Goal: Information Seeking & Learning: Learn about a topic

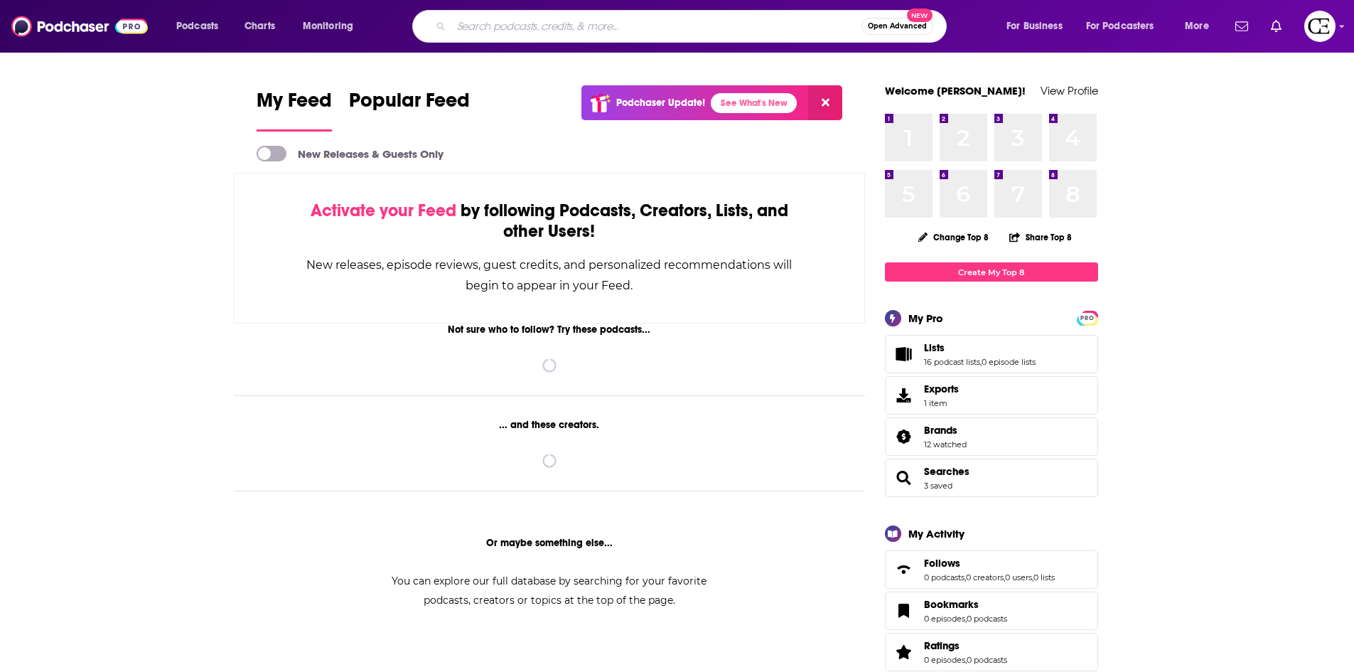
click at [515, 28] on input "Search podcasts, credits, & more..." at bounding box center [656, 26] width 410 height 23
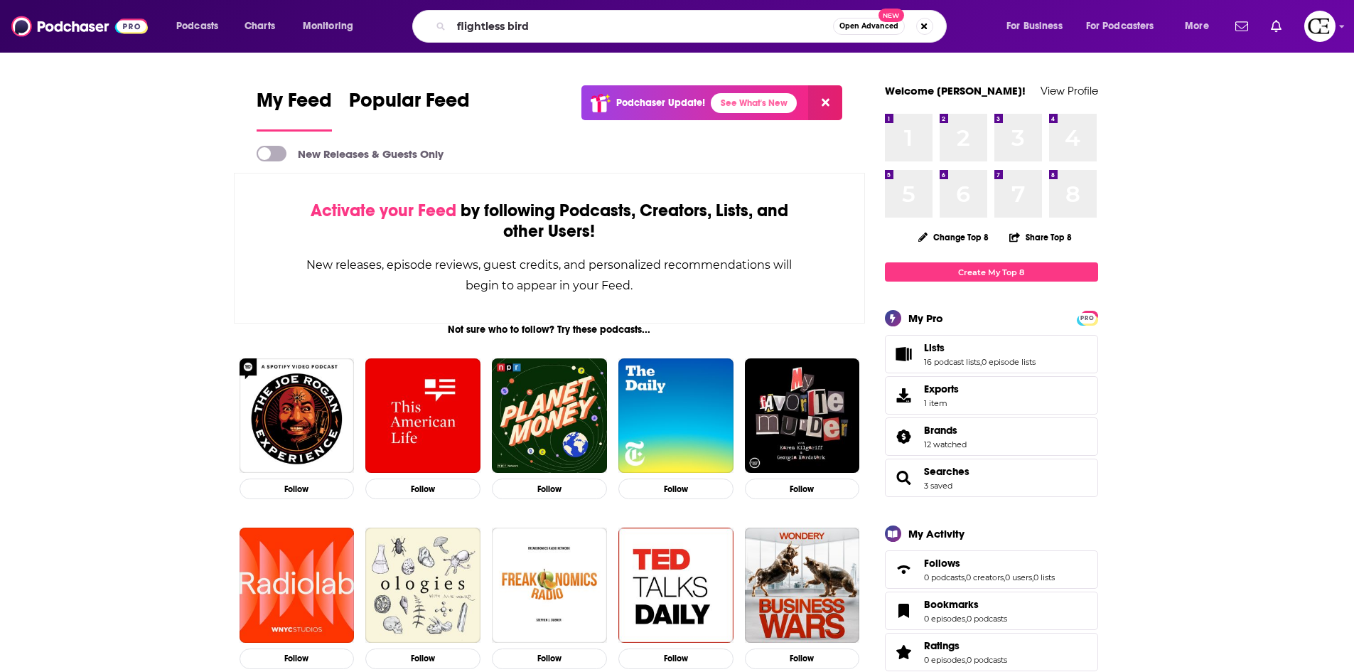
type input "flightless bird"
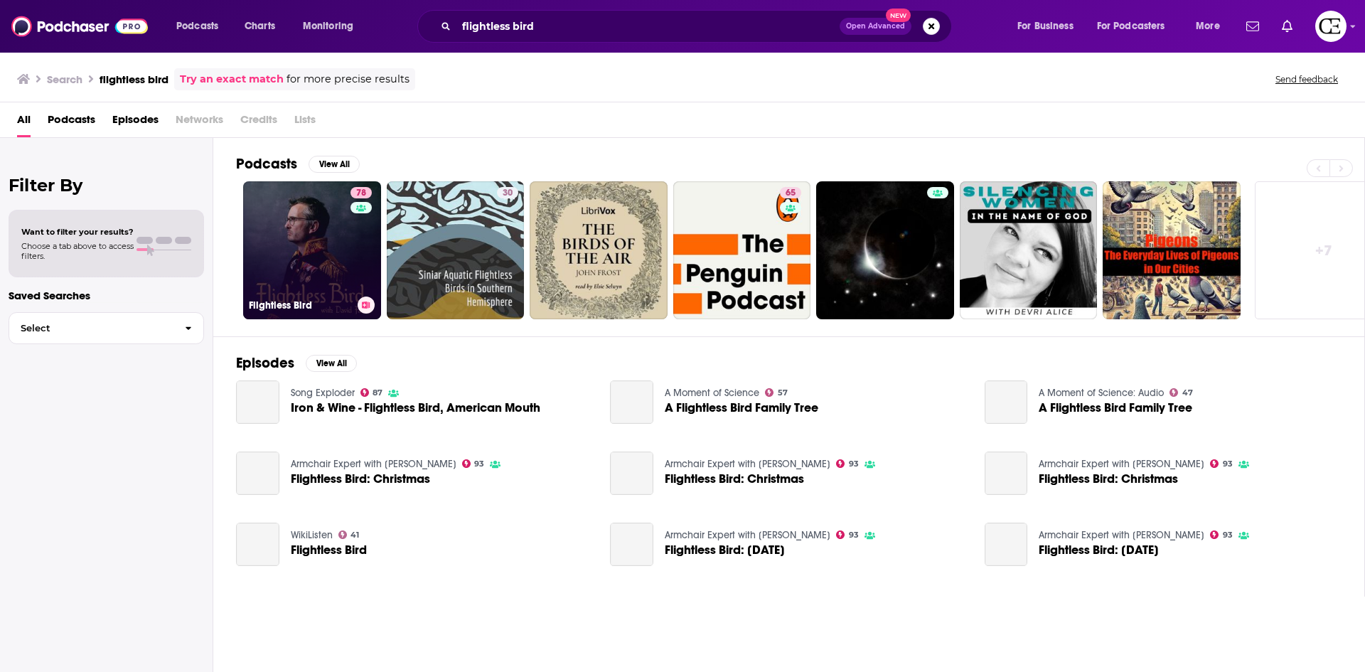
click at [311, 235] on link "78 Flightless Bird" at bounding box center [312, 250] width 138 height 138
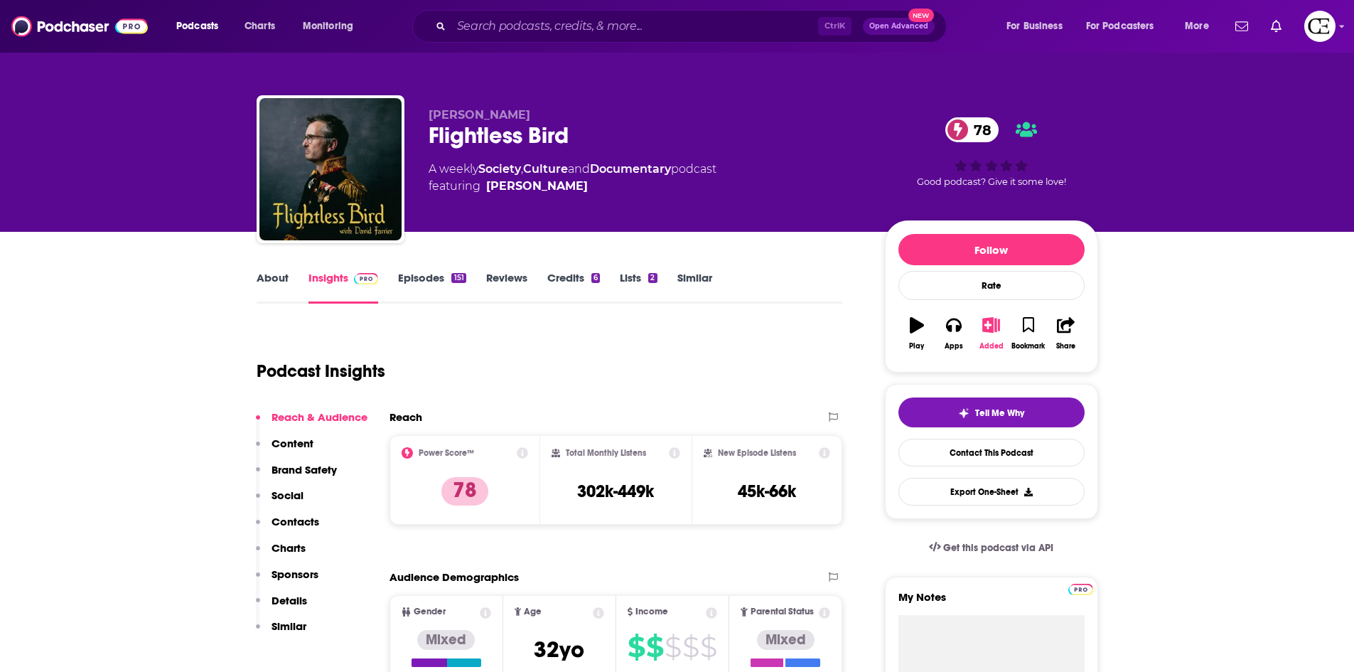
click at [989, 328] on icon "button" at bounding box center [991, 325] width 18 height 16
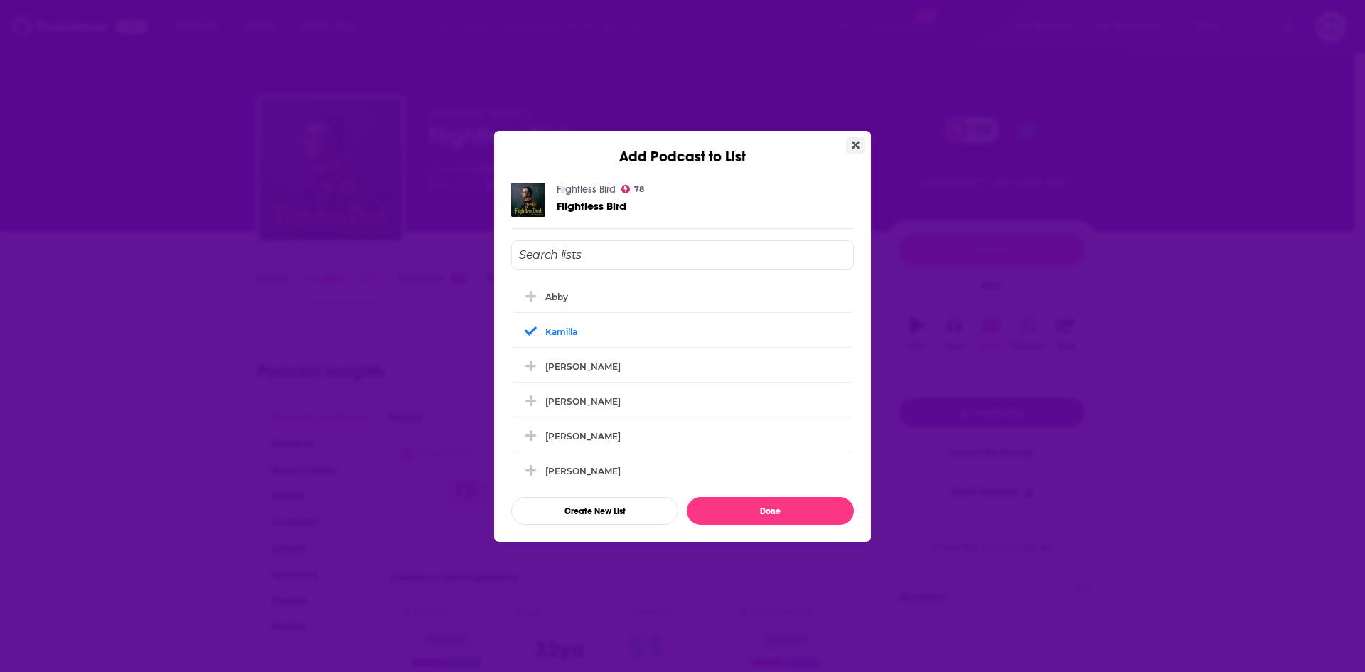
click at [859, 144] on icon "Close" at bounding box center [855, 144] width 8 height 11
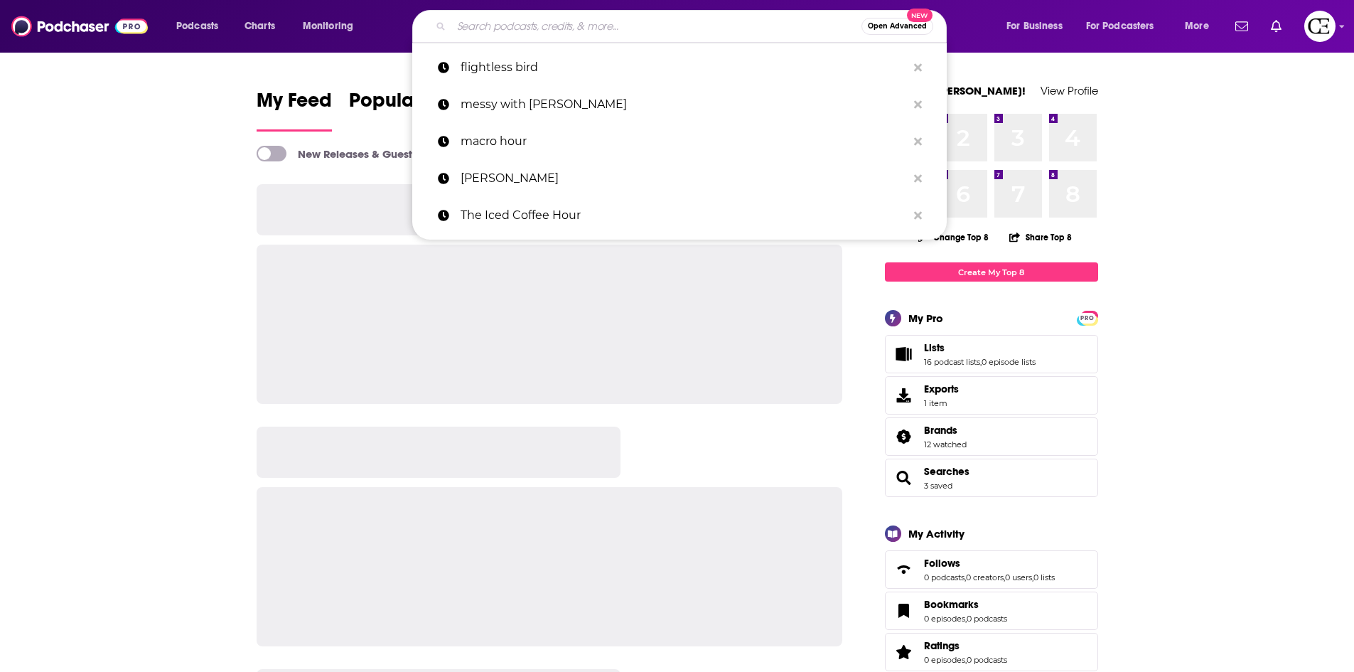
click at [635, 21] on input "Search podcasts, credits, & more..." at bounding box center [656, 26] width 410 height 23
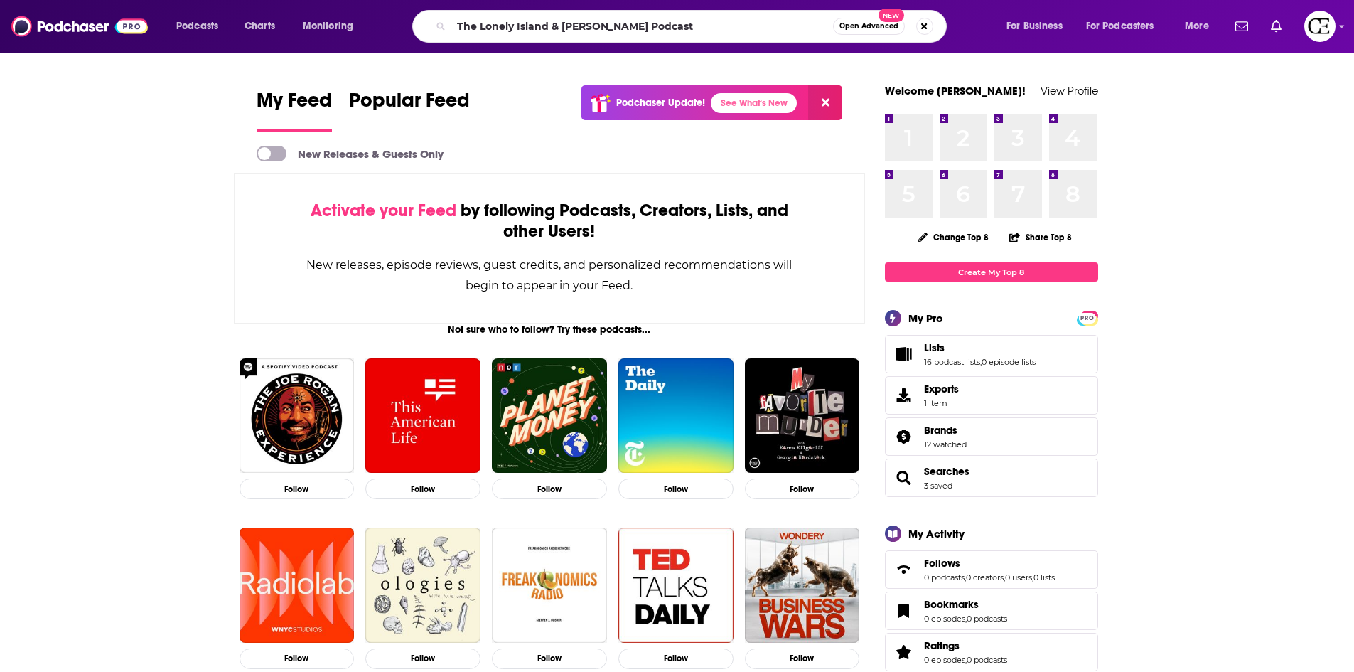
type input "The Lonely Island & [PERSON_NAME] Podcast"
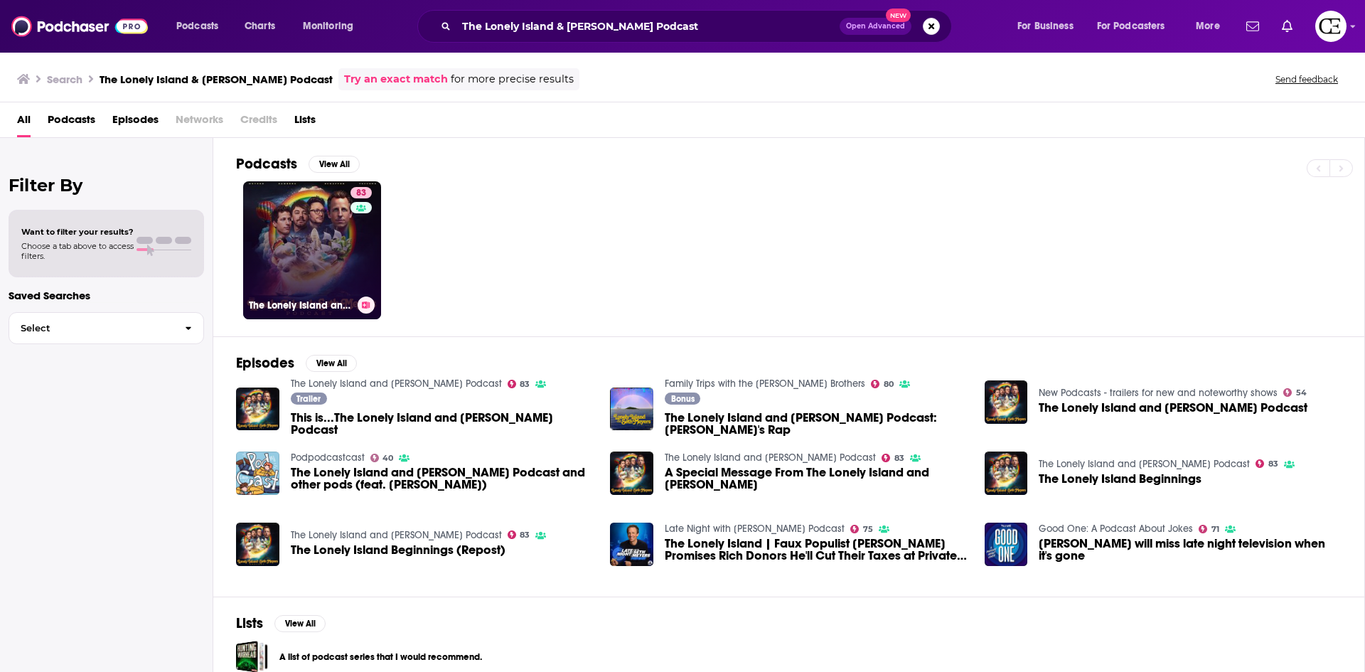
click at [296, 233] on link "83 The Lonely Island and [PERSON_NAME] Podcast" at bounding box center [312, 250] width 138 height 138
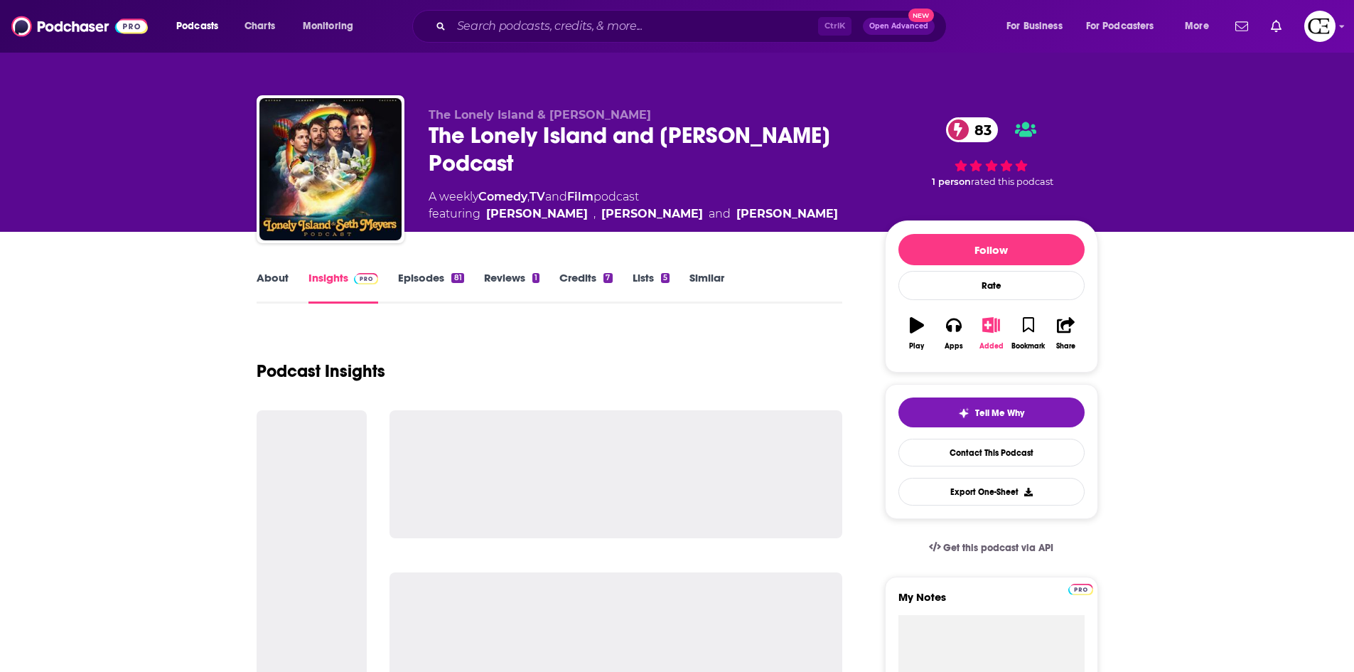
click at [986, 328] on icon "button" at bounding box center [991, 325] width 18 height 16
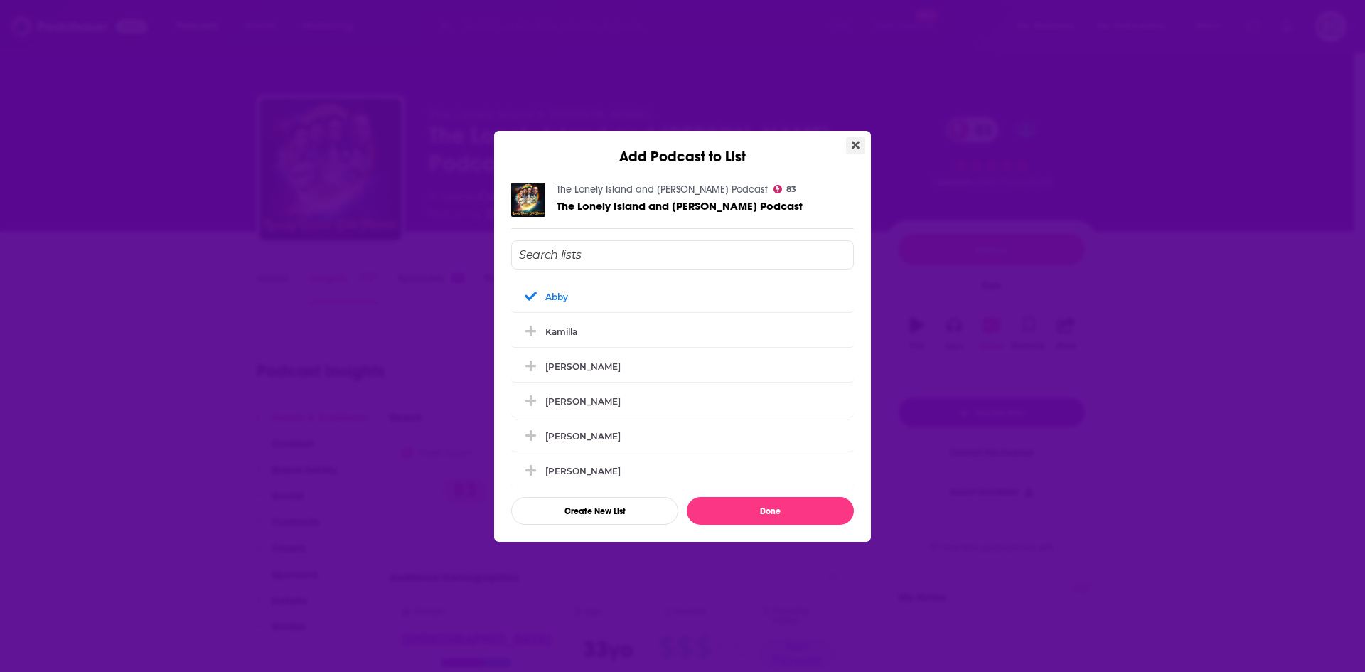
click at [859, 141] on button "Close" at bounding box center [855, 145] width 19 height 18
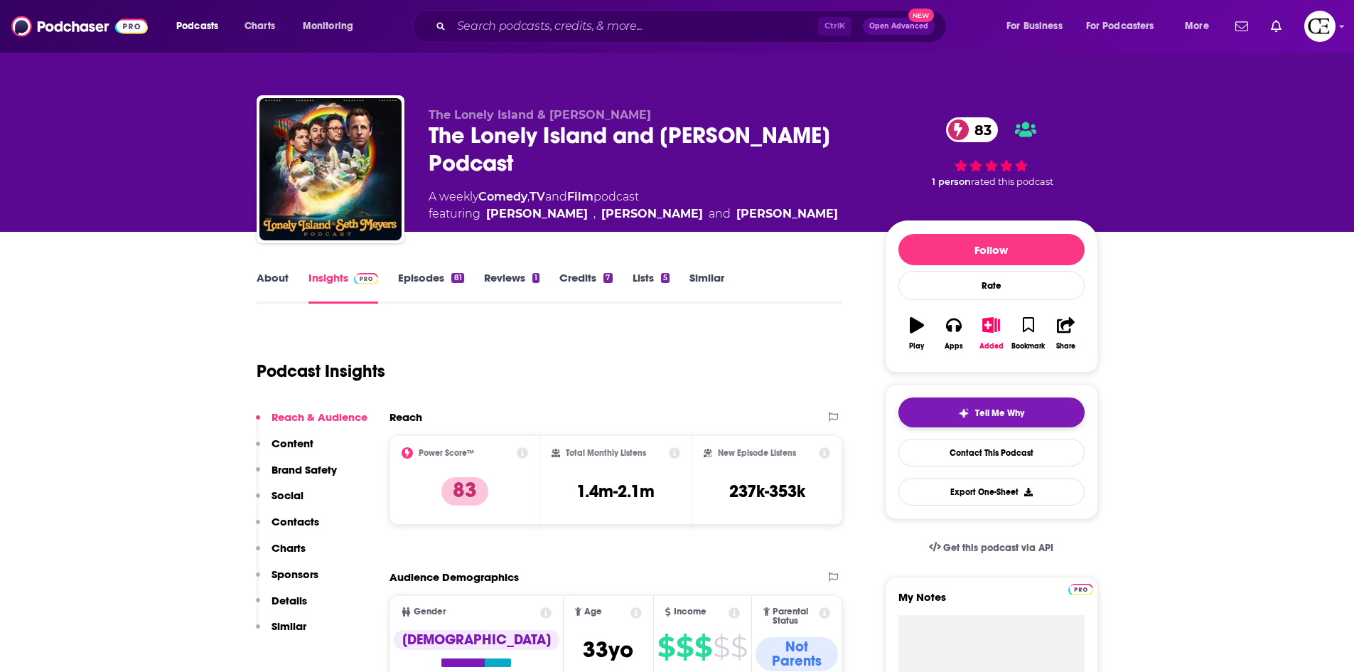
click at [940, 419] on button "Tell Me Why" at bounding box center [991, 412] width 186 height 30
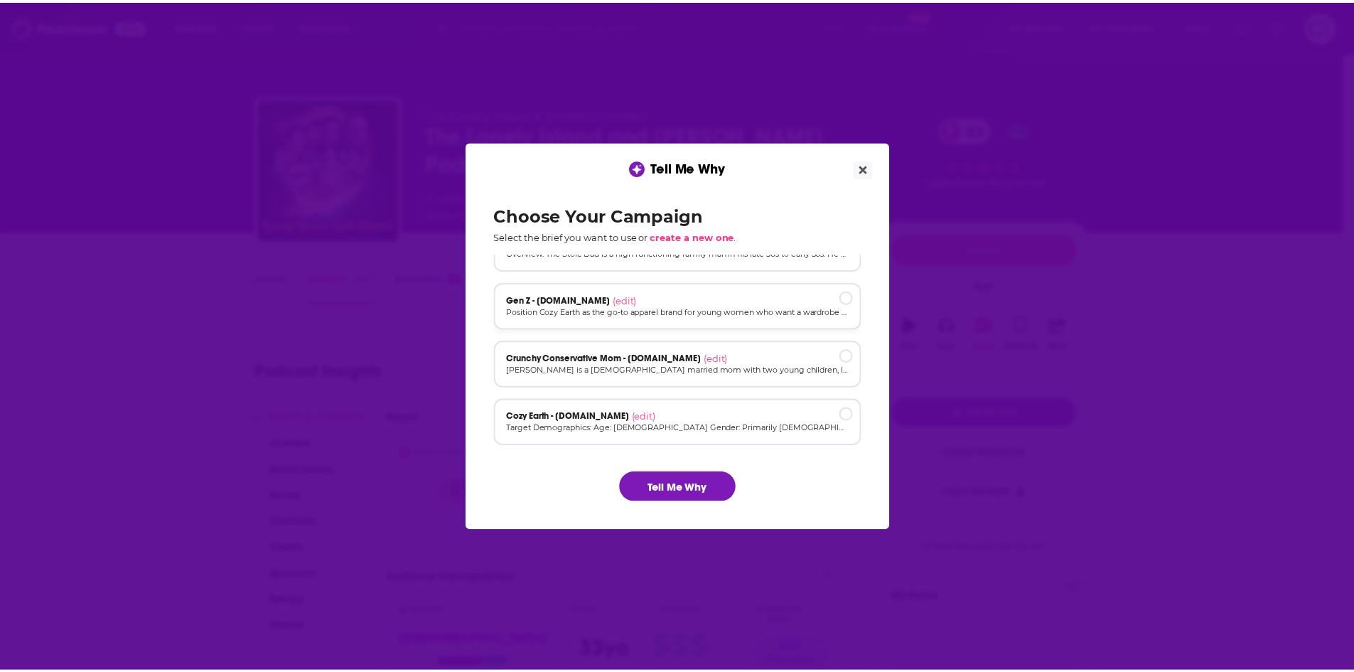
scroll to position [96, 0]
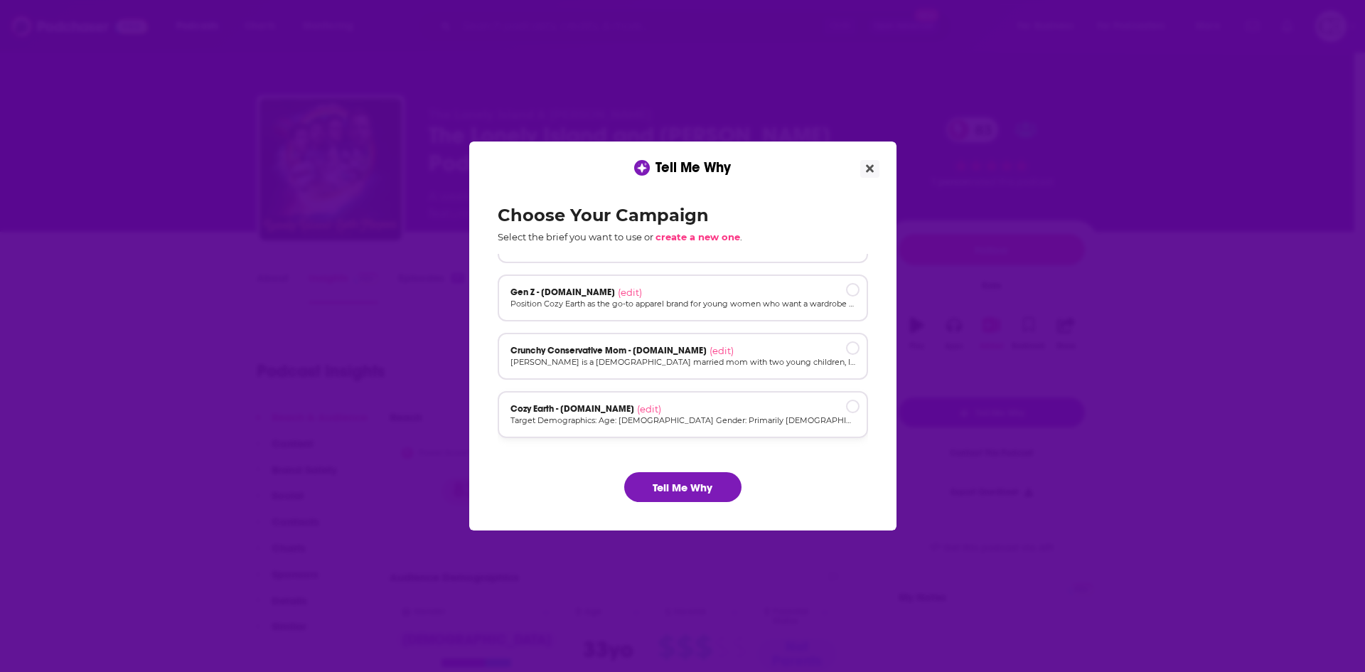
click at [674, 411] on div "Cozy Earth - [DOMAIN_NAME] (edit)" at bounding box center [682, 408] width 345 height 11
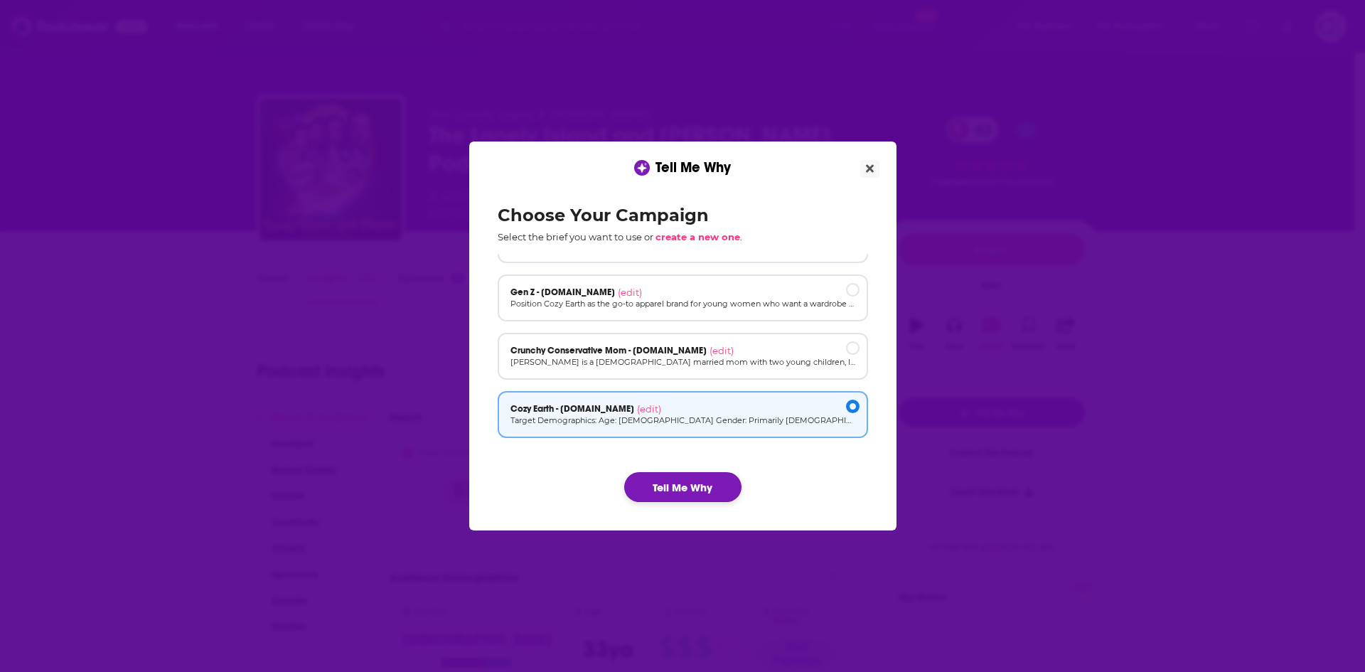
click at [667, 475] on button "Tell Me Why" at bounding box center [682, 487] width 117 height 30
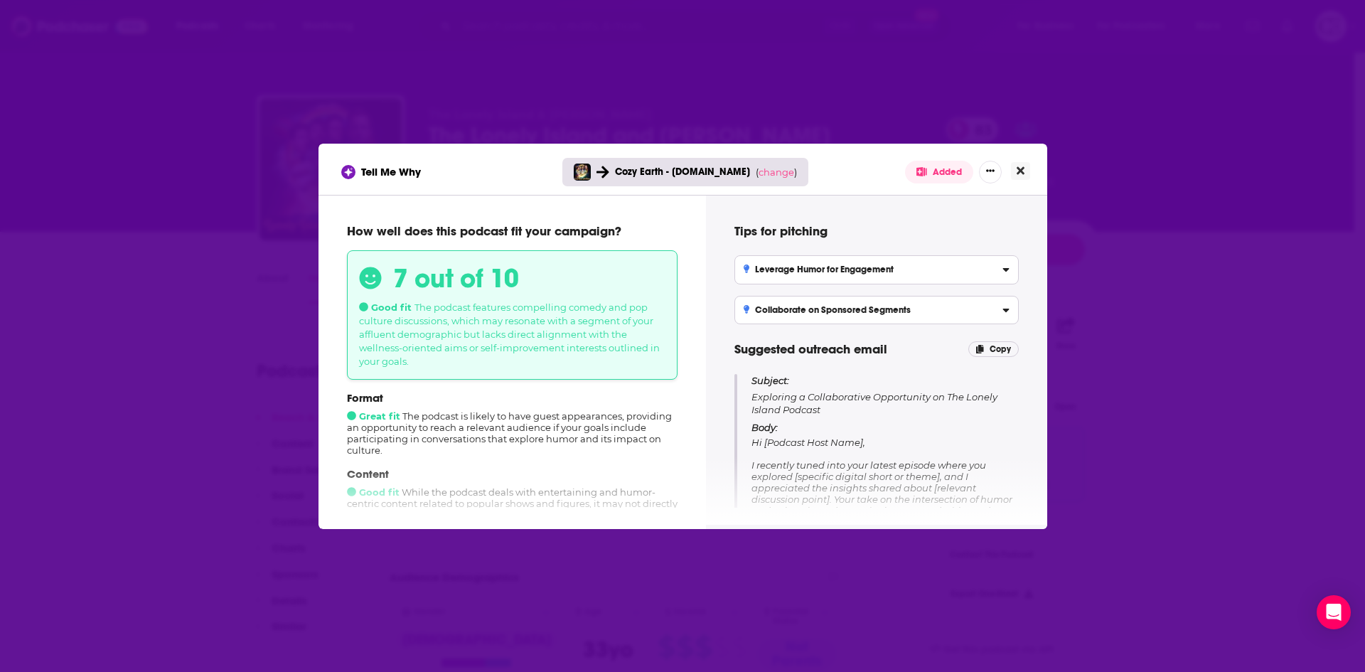
click at [1014, 173] on button "Close" at bounding box center [1020, 171] width 19 height 18
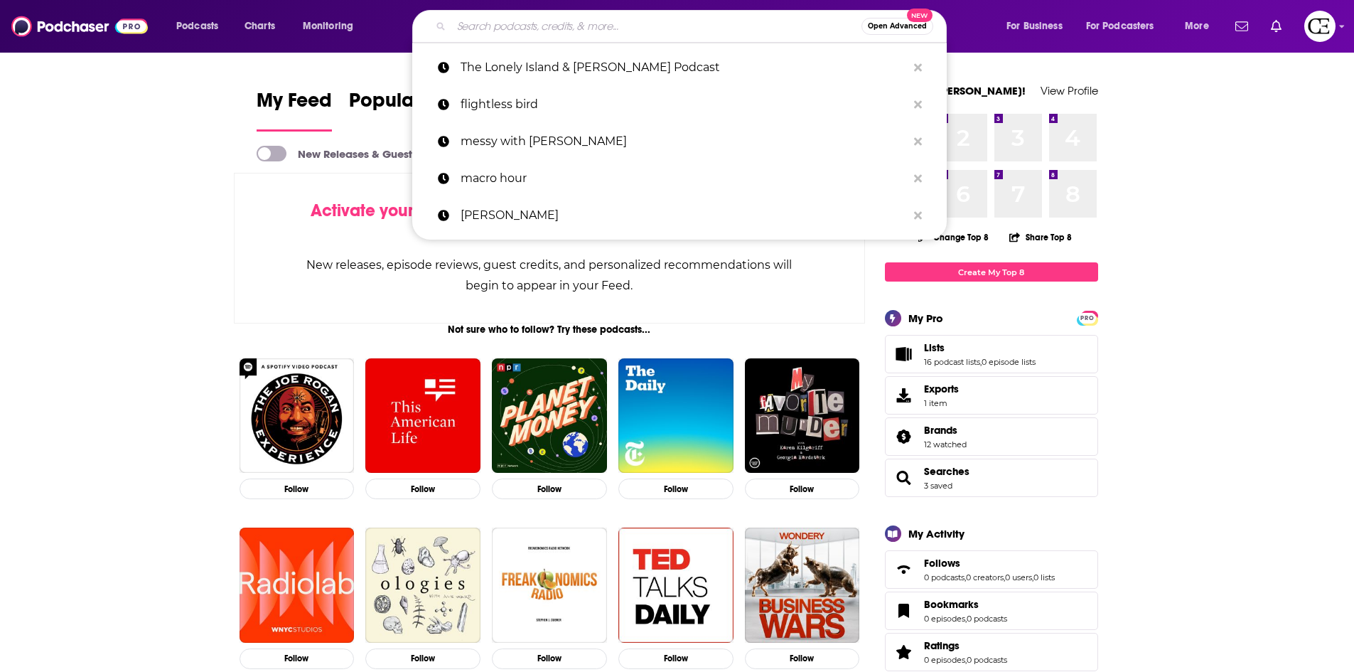
paste input "Family Trips with Josh and Seth Meyers"
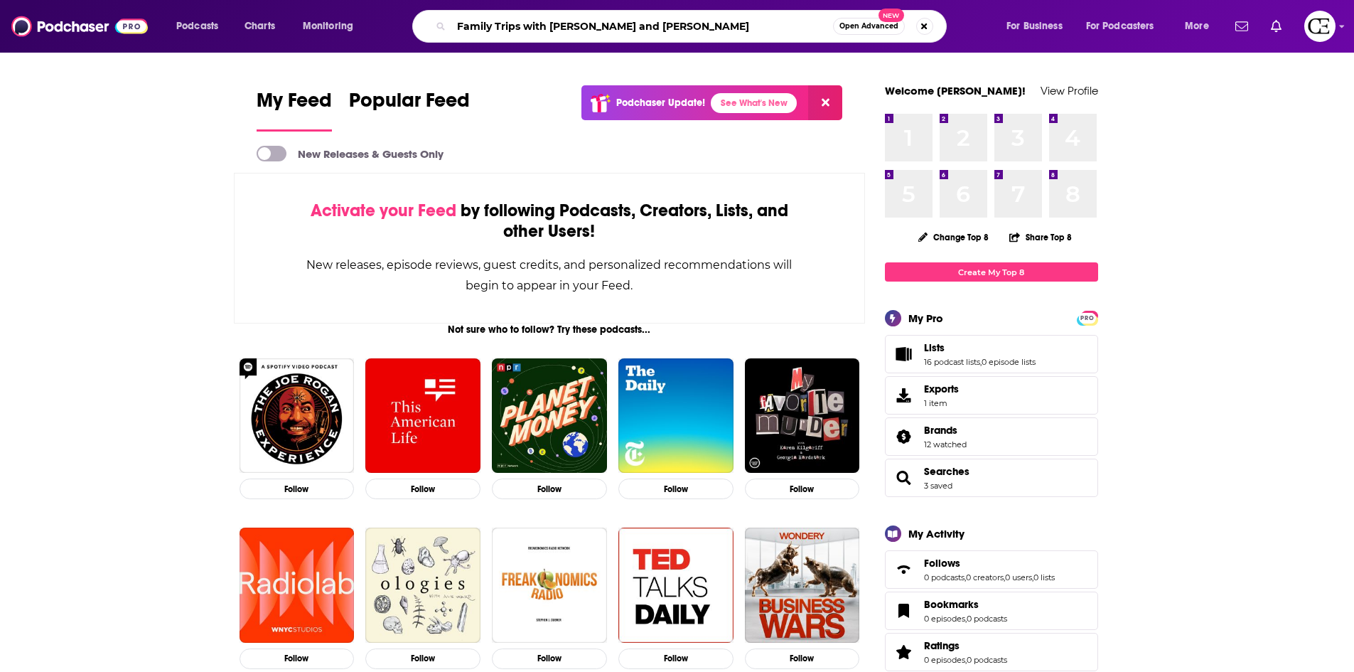
type input "Family Trips with Josh and Seth Meyers"
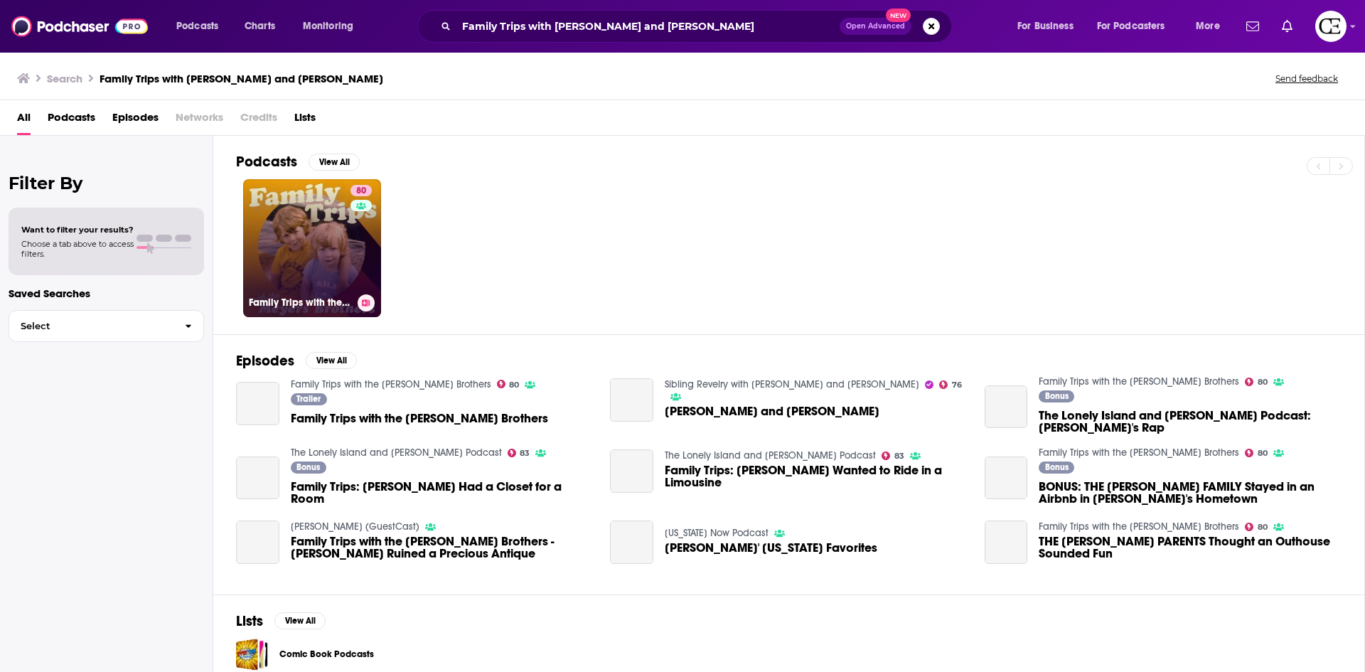
click at [308, 250] on link "80 Family Trips with the Meyers Brothers" at bounding box center [312, 248] width 138 height 138
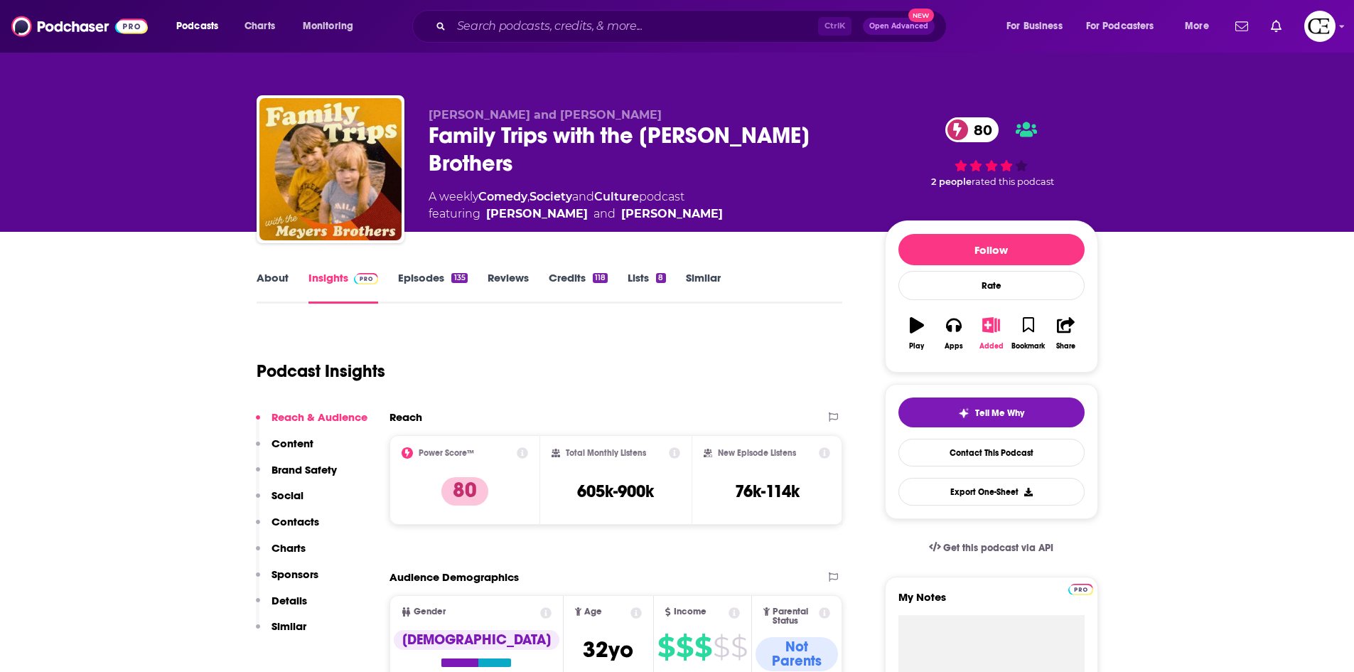
click at [988, 328] on icon "button" at bounding box center [991, 325] width 18 height 16
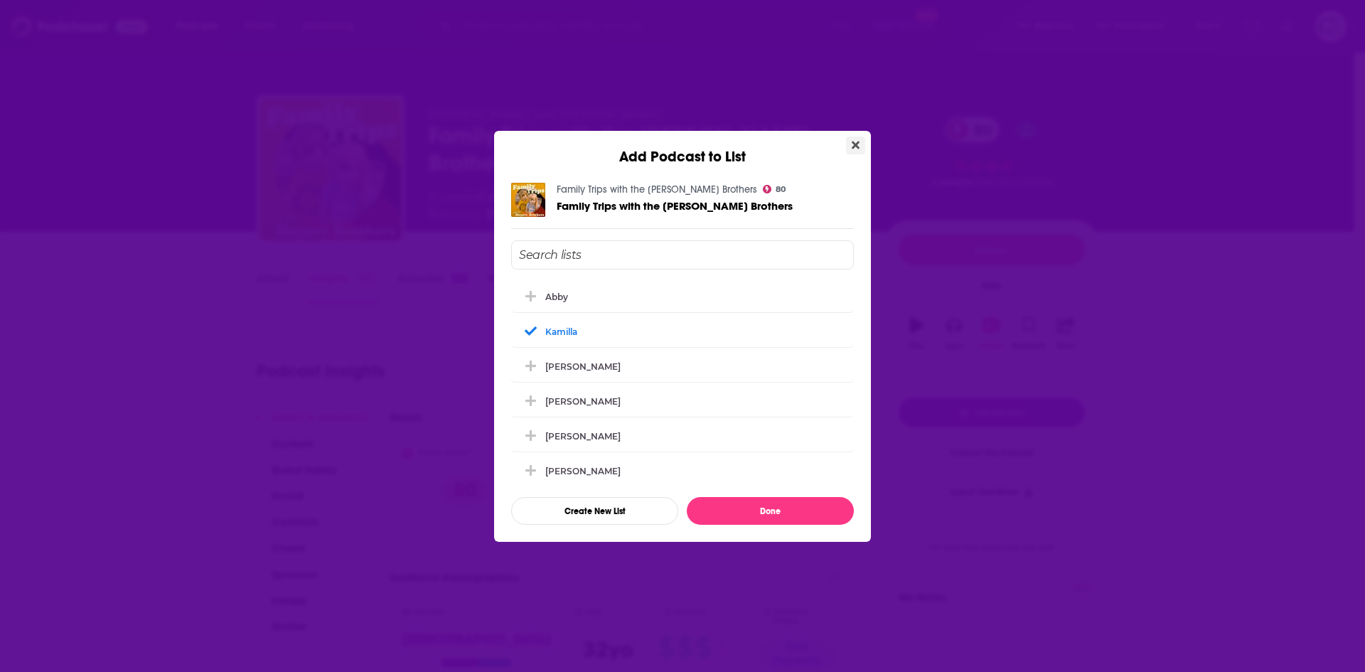
click at [859, 150] on icon "Close" at bounding box center [855, 144] width 8 height 11
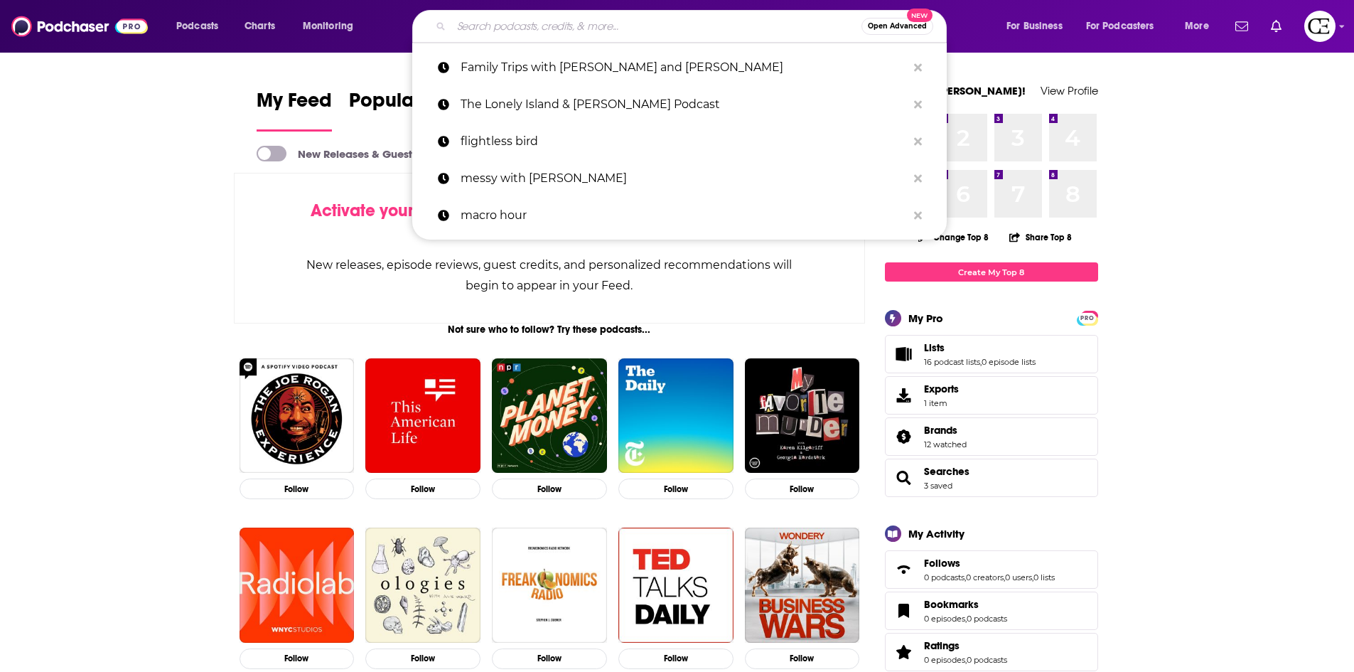
paste input "The Don Lemon Show"
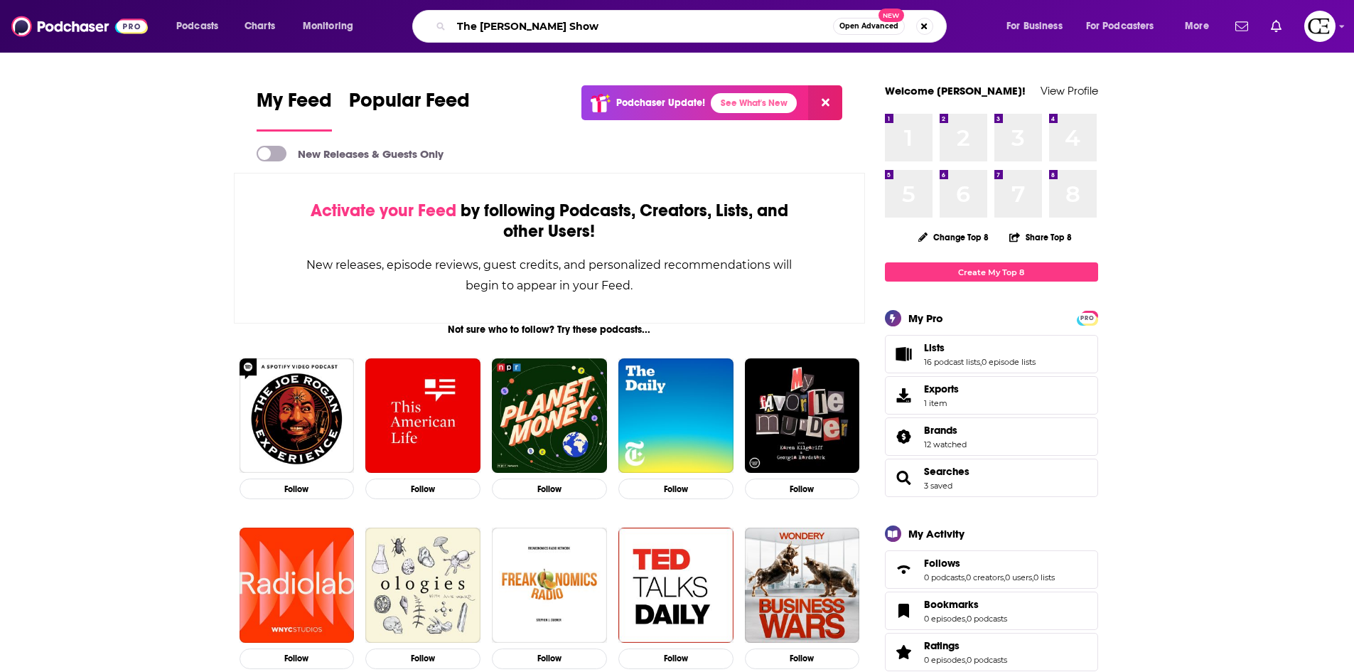
type input "The Don Lemon Show"
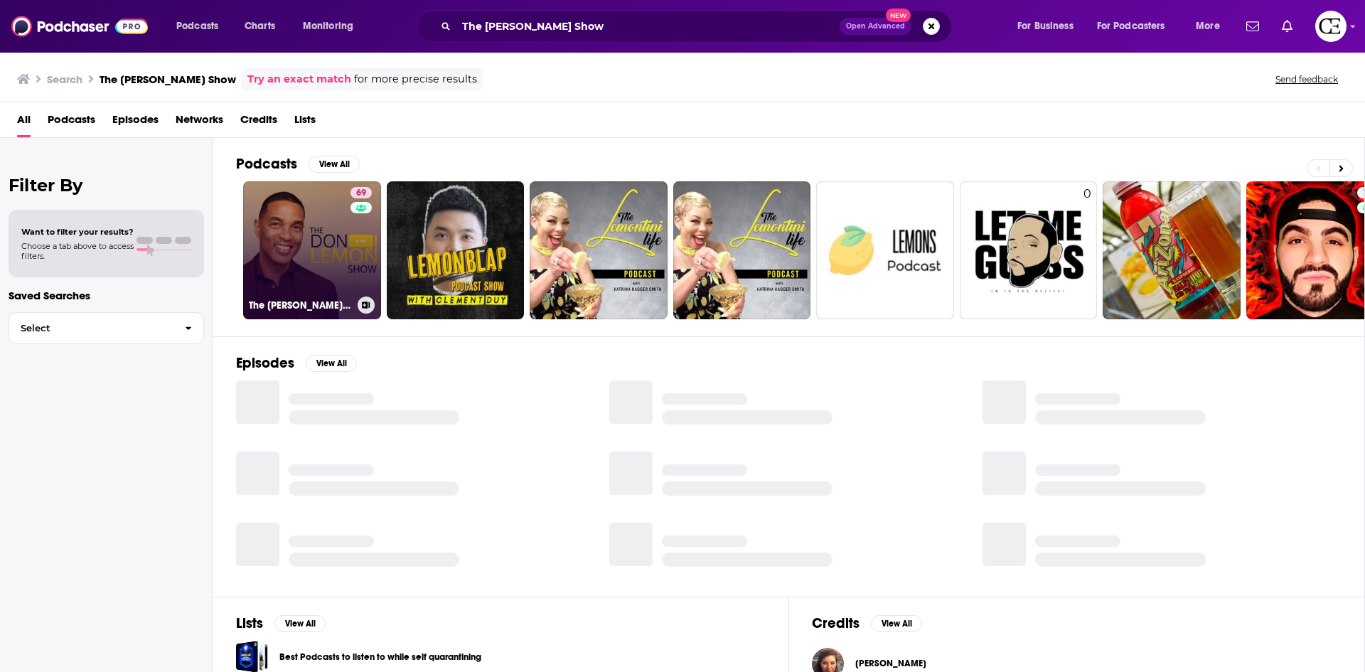
click at [301, 247] on link "69 The Don Lemon Show" at bounding box center [312, 250] width 138 height 138
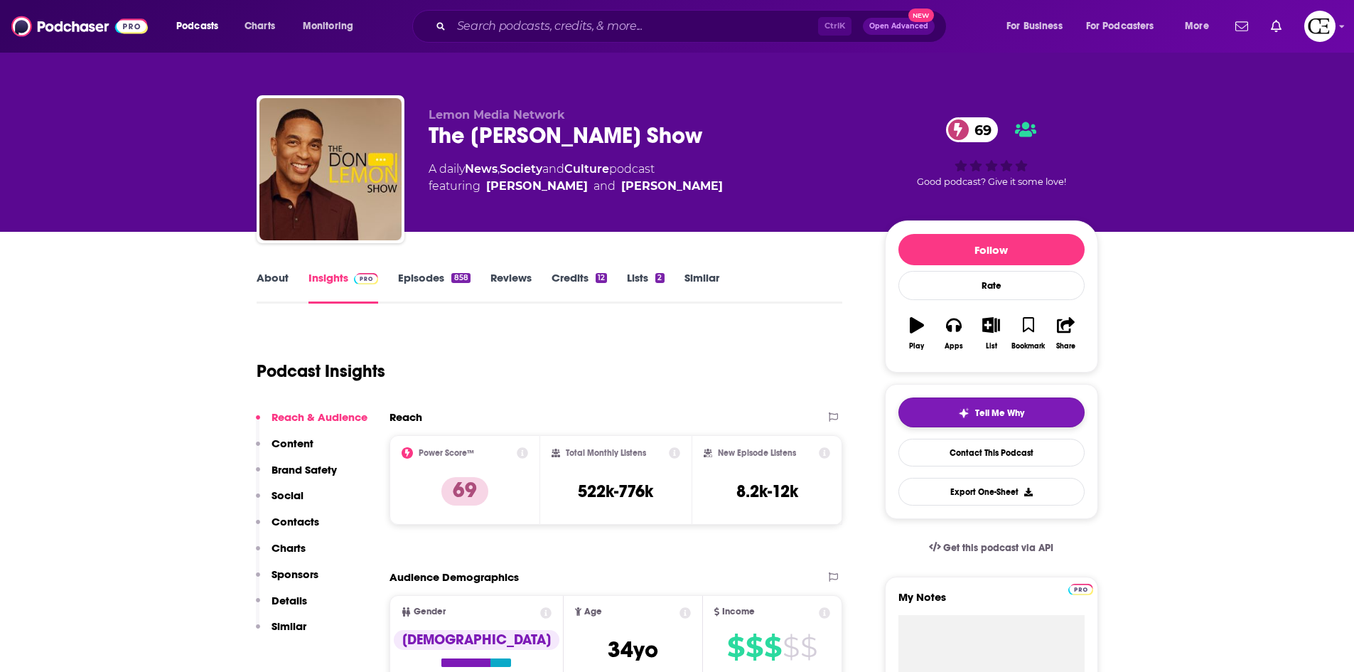
click at [1001, 410] on span "Tell Me Why" at bounding box center [999, 412] width 49 height 11
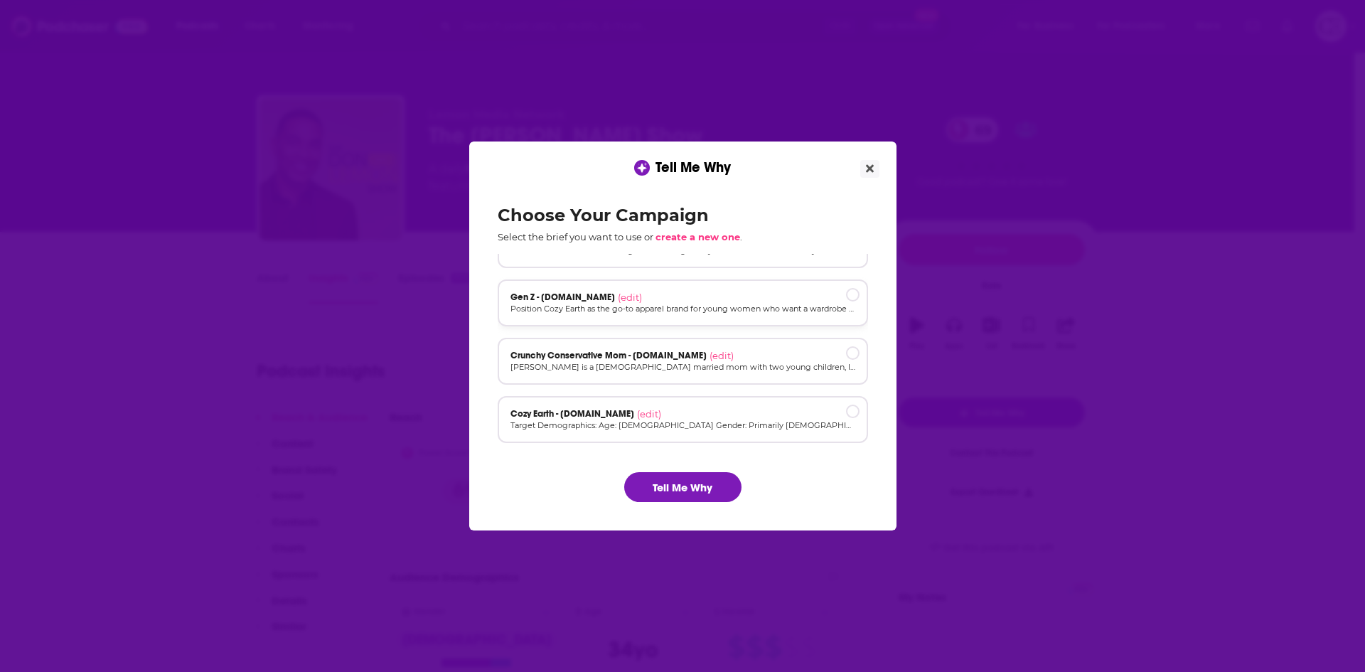
scroll to position [96, 0]
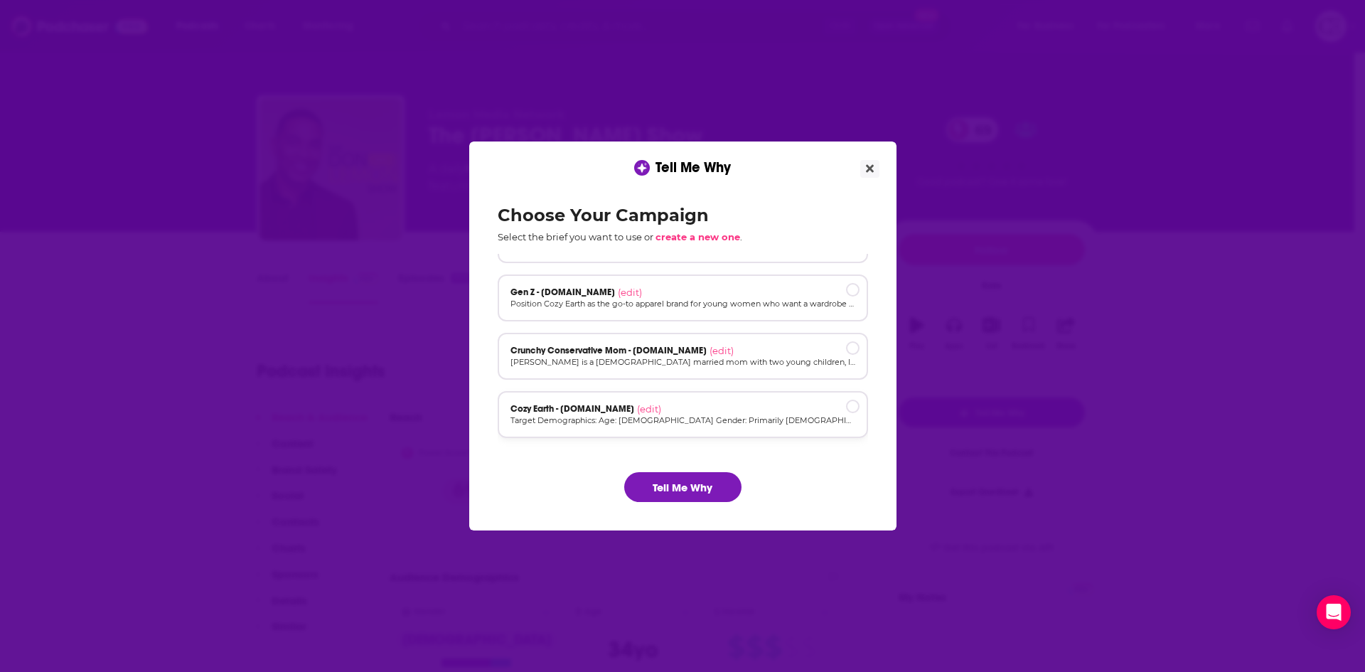
click at [693, 408] on div "Cozy Earth - [DOMAIN_NAME] (edit)" at bounding box center [682, 408] width 345 height 11
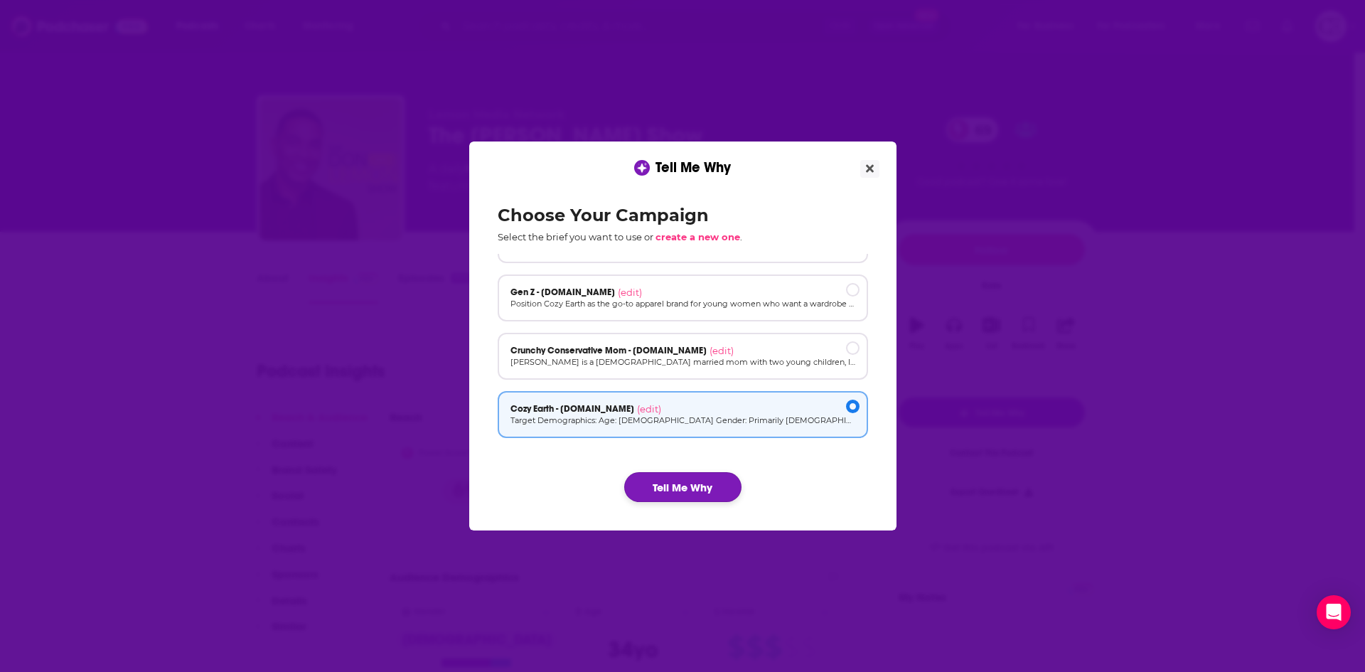
click at [688, 483] on button "Tell Me Why" at bounding box center [682, 487] width 117 height 30
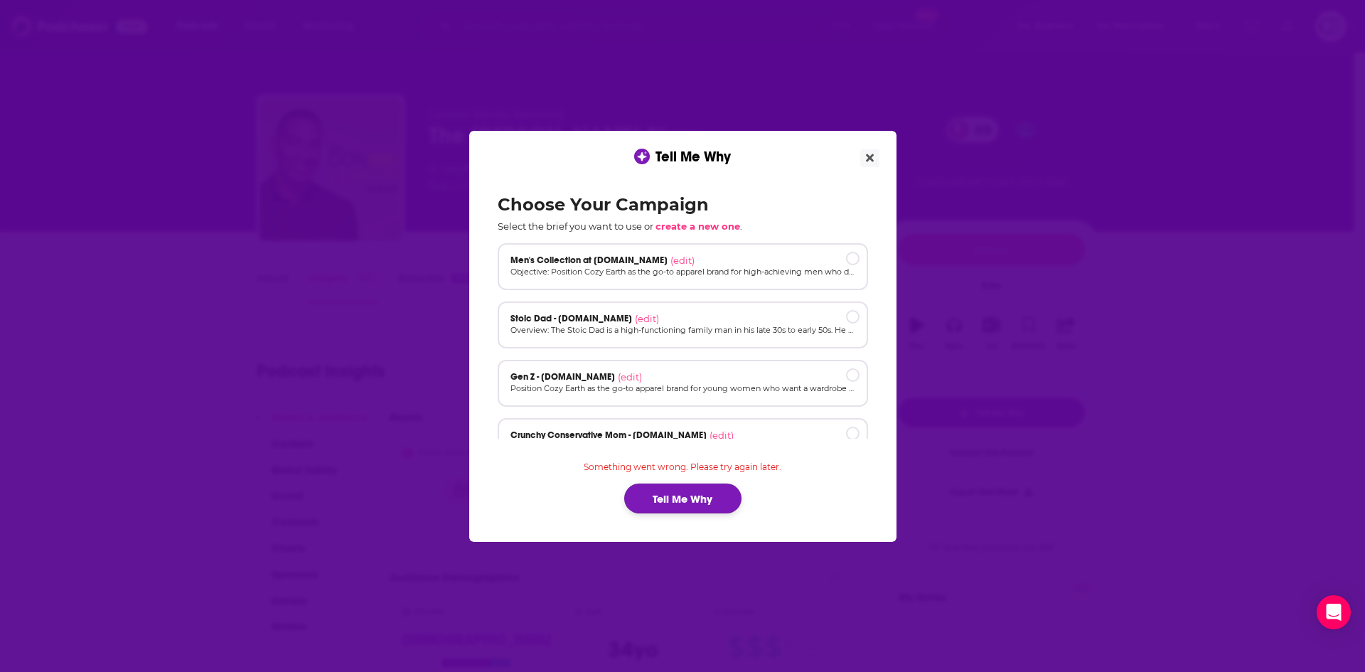
click at [707, 496] on button "Tell Me Why" at bounding box center [682, 498] width 117 height 30
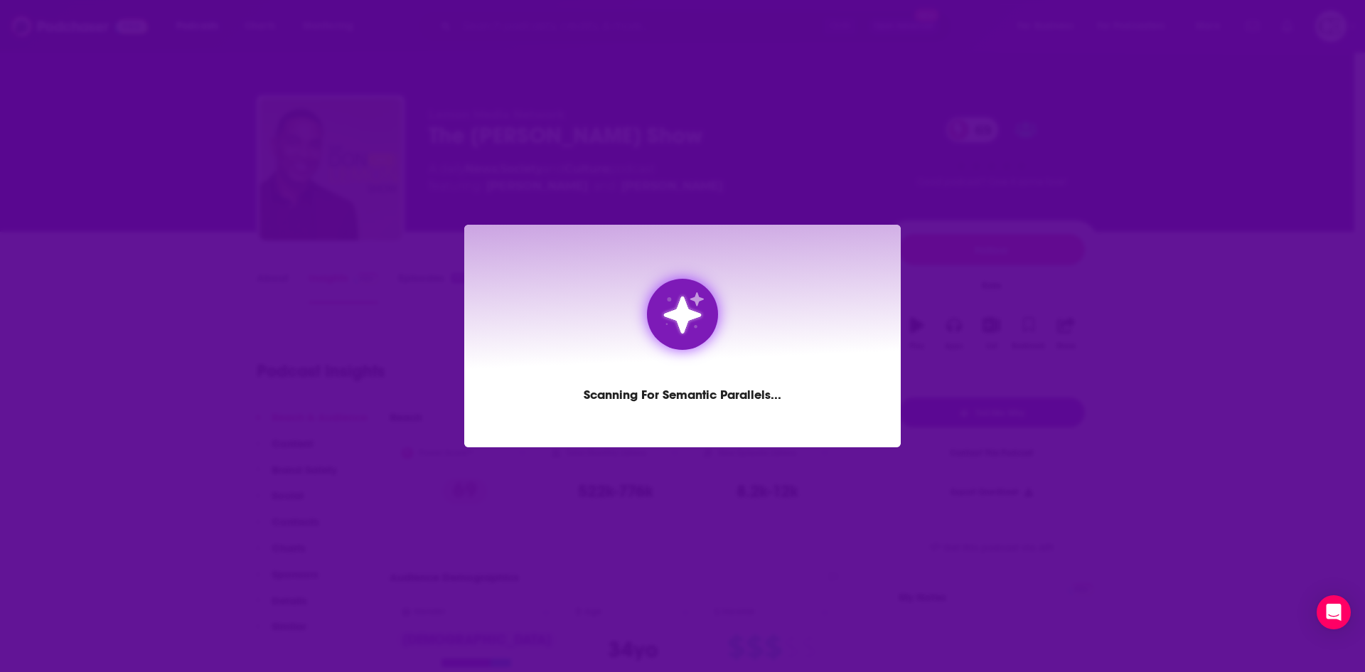
click at [710, 397] on div "Scanning for Semantic Parallels ..." at bounding box center [683, 394] width 198 height 21
click at [705, 411] on div "Scanning for Semantic Parallels ..." at bounding box center [682, 336] width 436 height 222
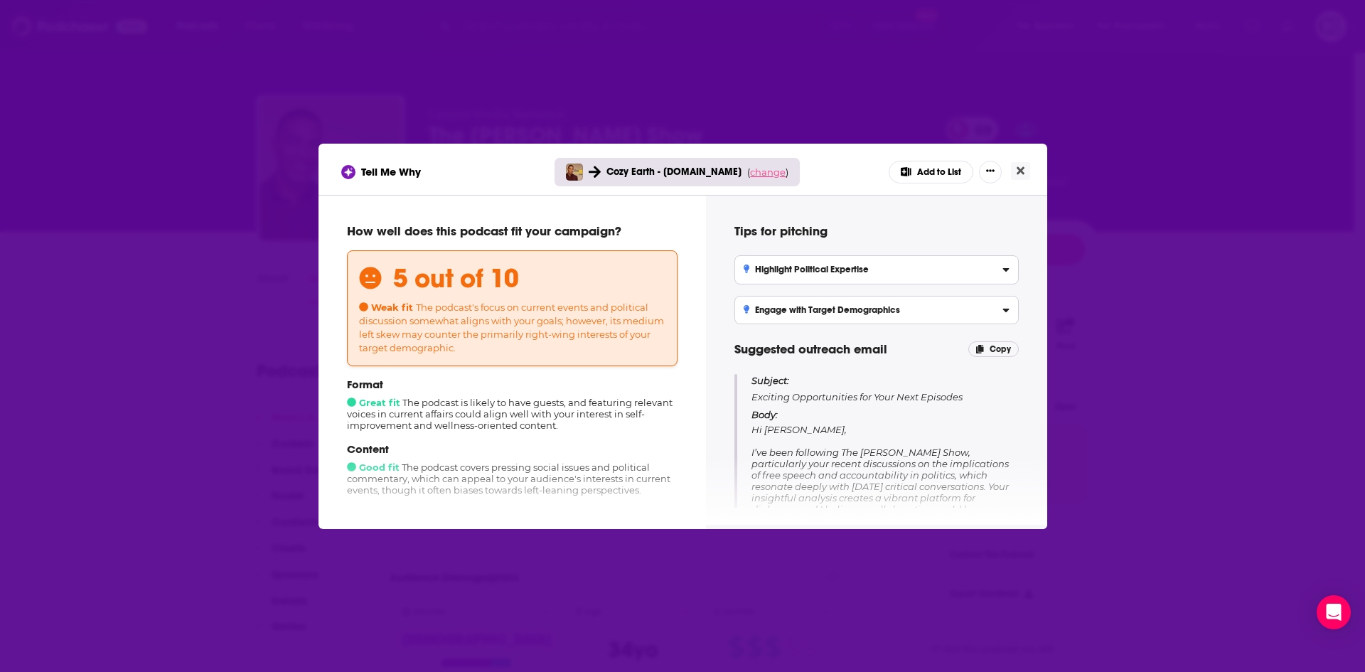
click at [751, 173] on span "change" at bounding box center [768, 171] width 36 height 11
click at [762, 281] on button "Change campaign" at bounding box center [787, 277] width 96 height 17
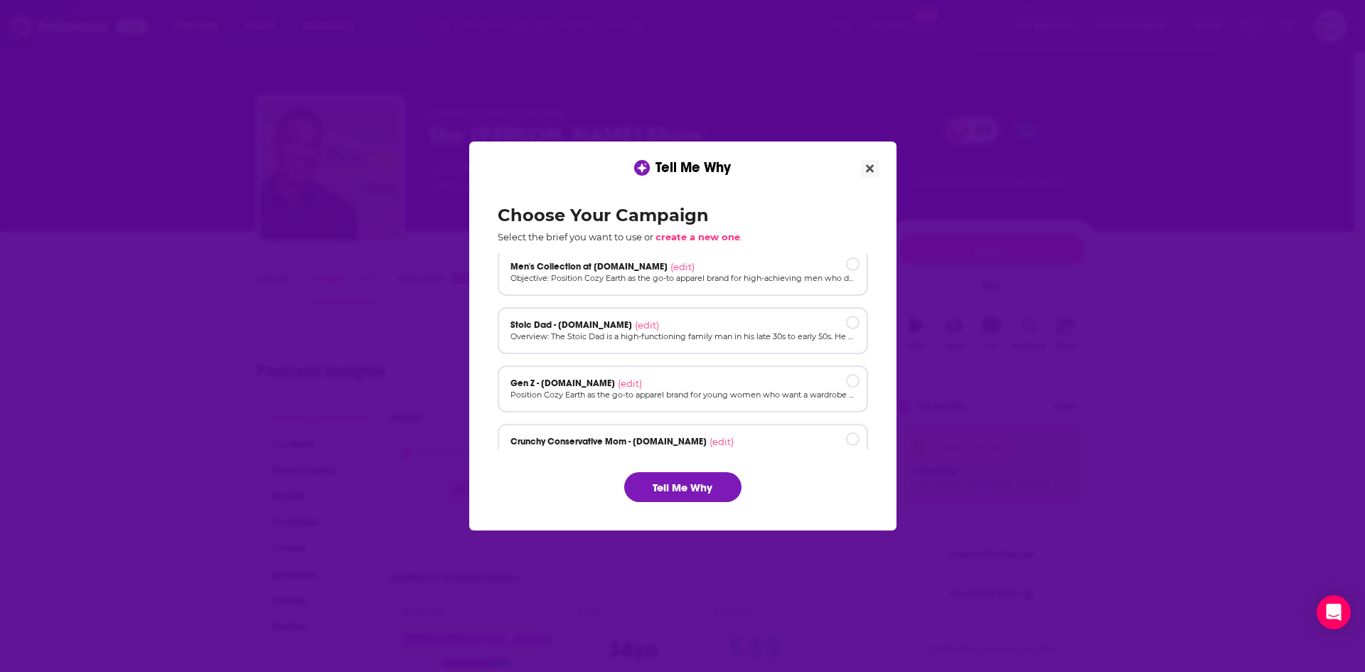
scroll to position [0, 0]
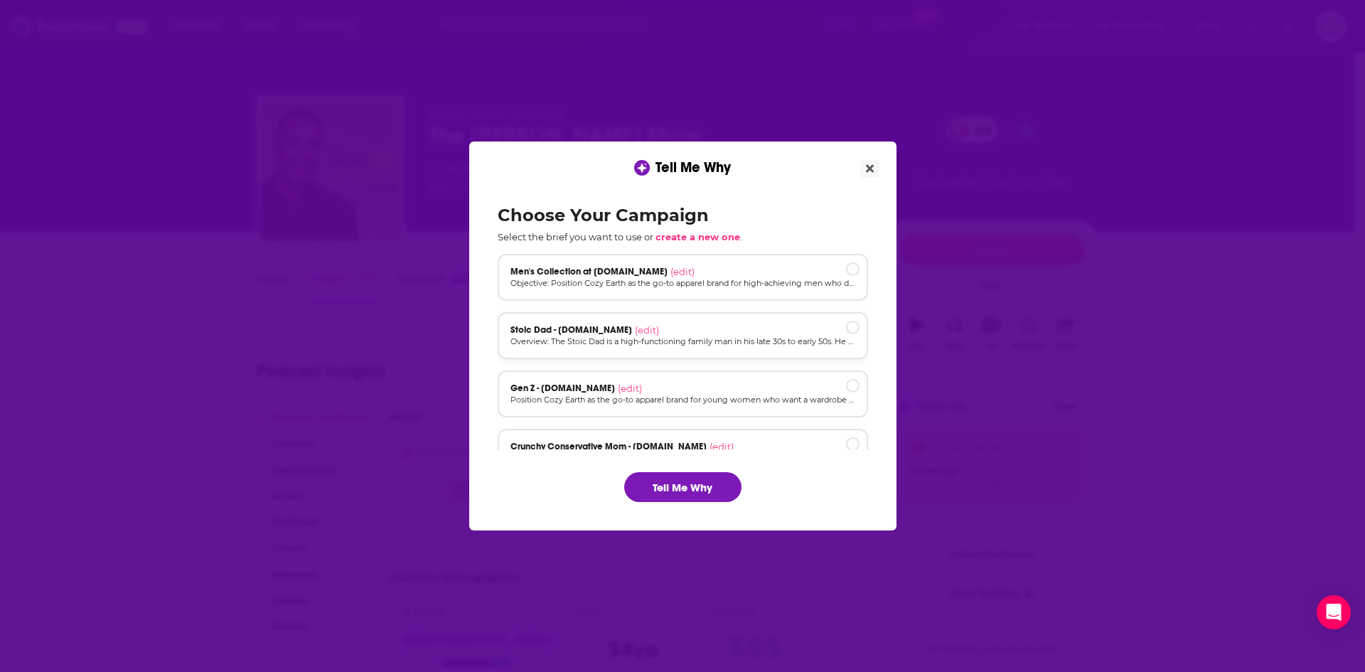
click at [718, 330] on div "Stoic Dad - cozyearth.com (edit)" at bounding box center [682, 329] width 345 height 11
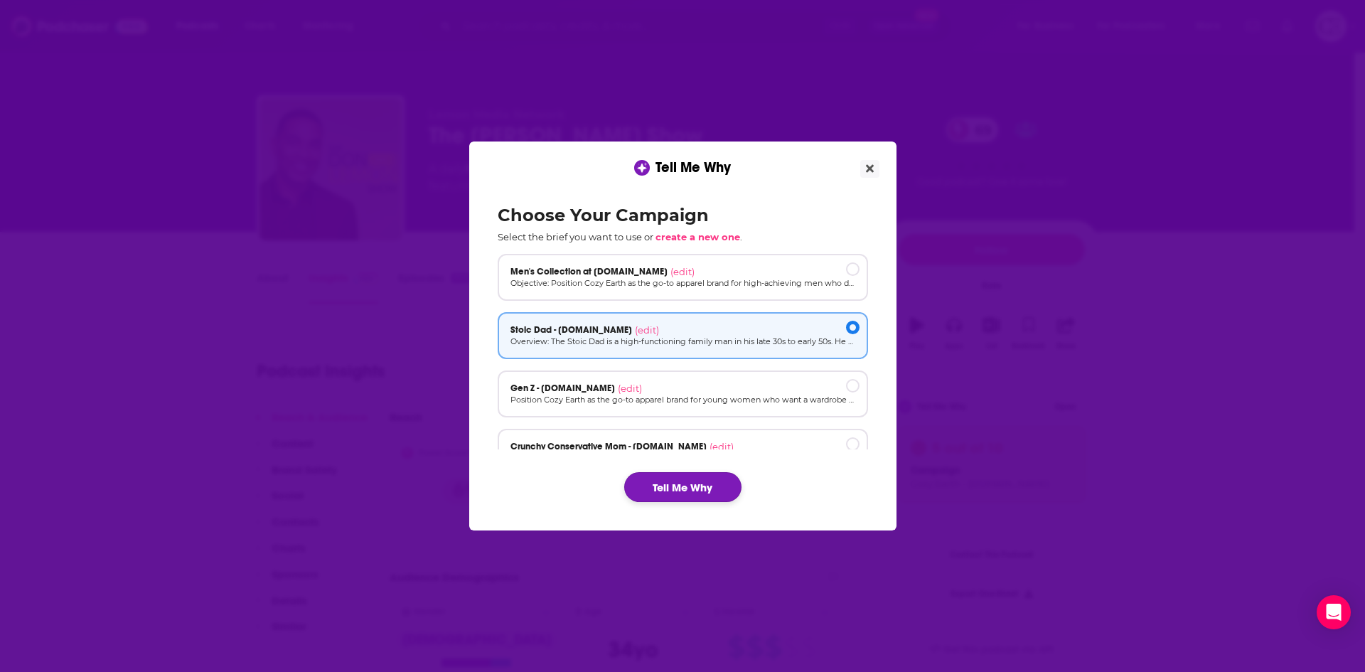
click at [735, 492] on button "Tell Me Why" at bounding box center [682, 487] width 117 height 30
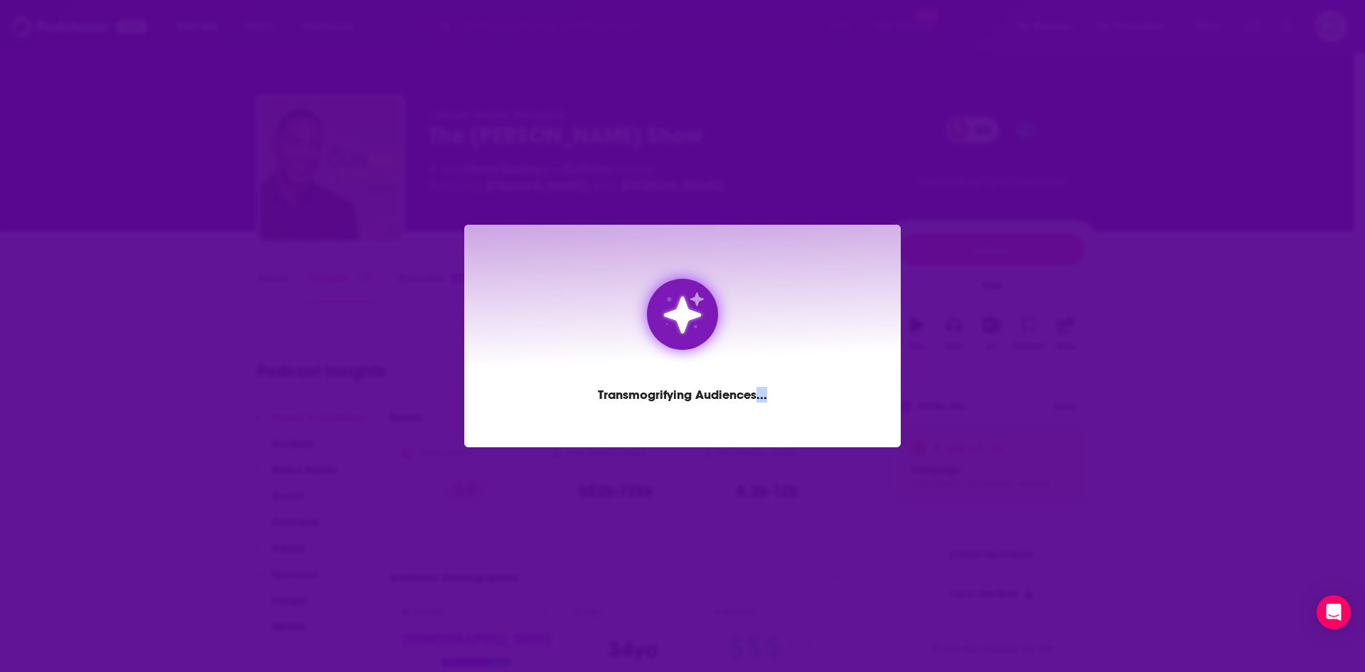
drag, startPoint x: 758, startPoint y: 396, endPoint x: 766, endPoint y: 396, distance: 7.8
click at [766, 396] on div "Transmogrifying audiences ..." at bounding box center [682, 336] width 436 height 222
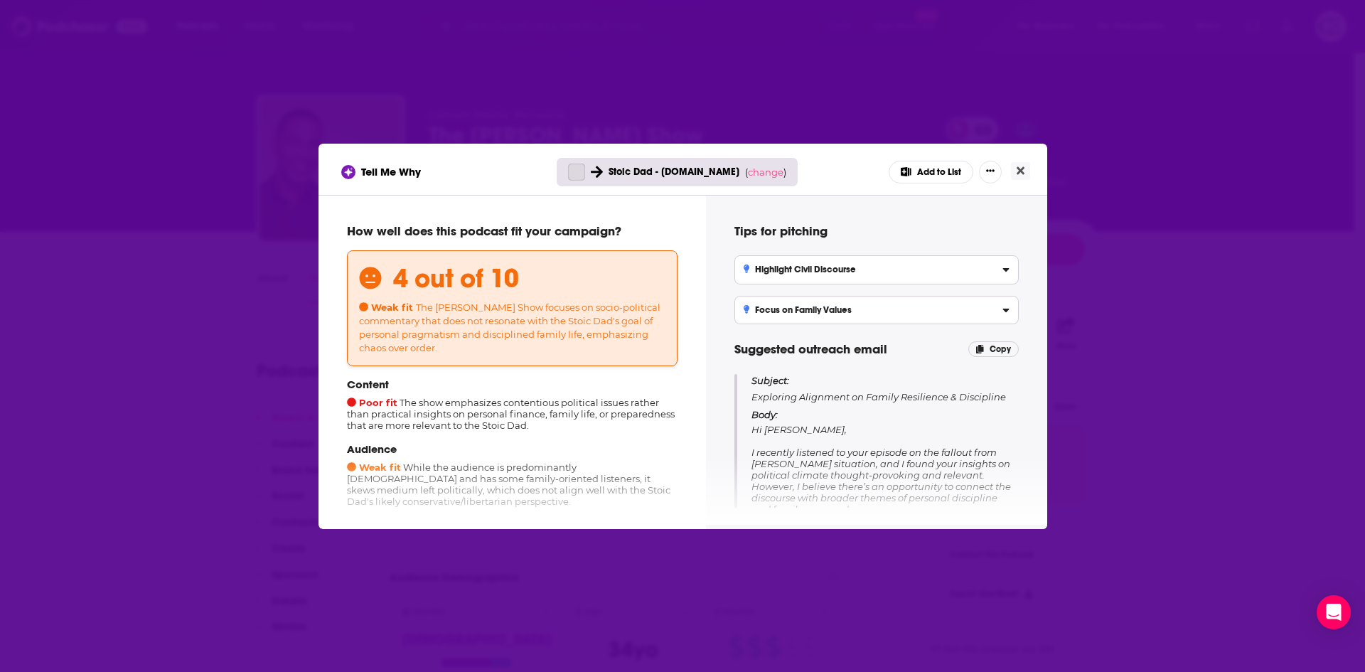
click at [766, 396] on p "Subject: Exploring Alignment on Family Resilience & Discipline" at bounding box center [884, 388] width 267 height 29
click at [767, 171] on span "change" at bounding box center [766, 171] width 36 height 11
click at [768, 280] on button "Change campaign" at bounding box center [785, 277] width 96 height 17
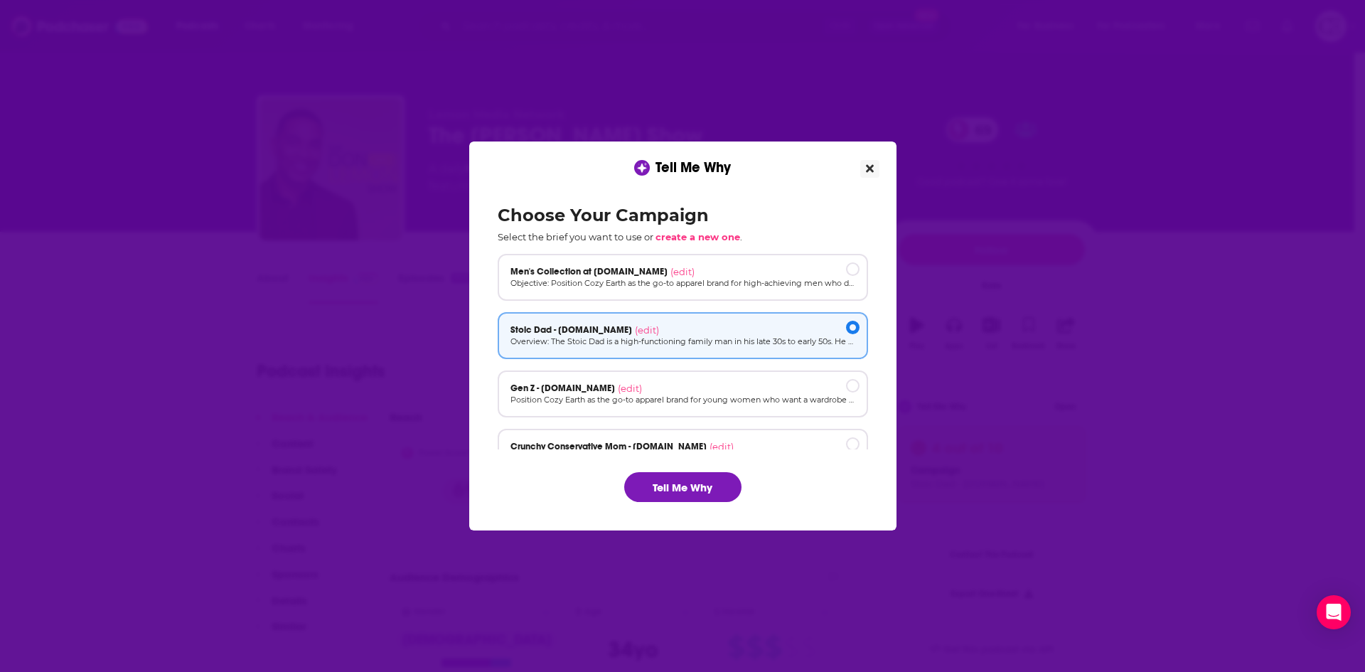
click at [866, 165] on icon "Close" at bounding box center [870, 168] width 8 height 11
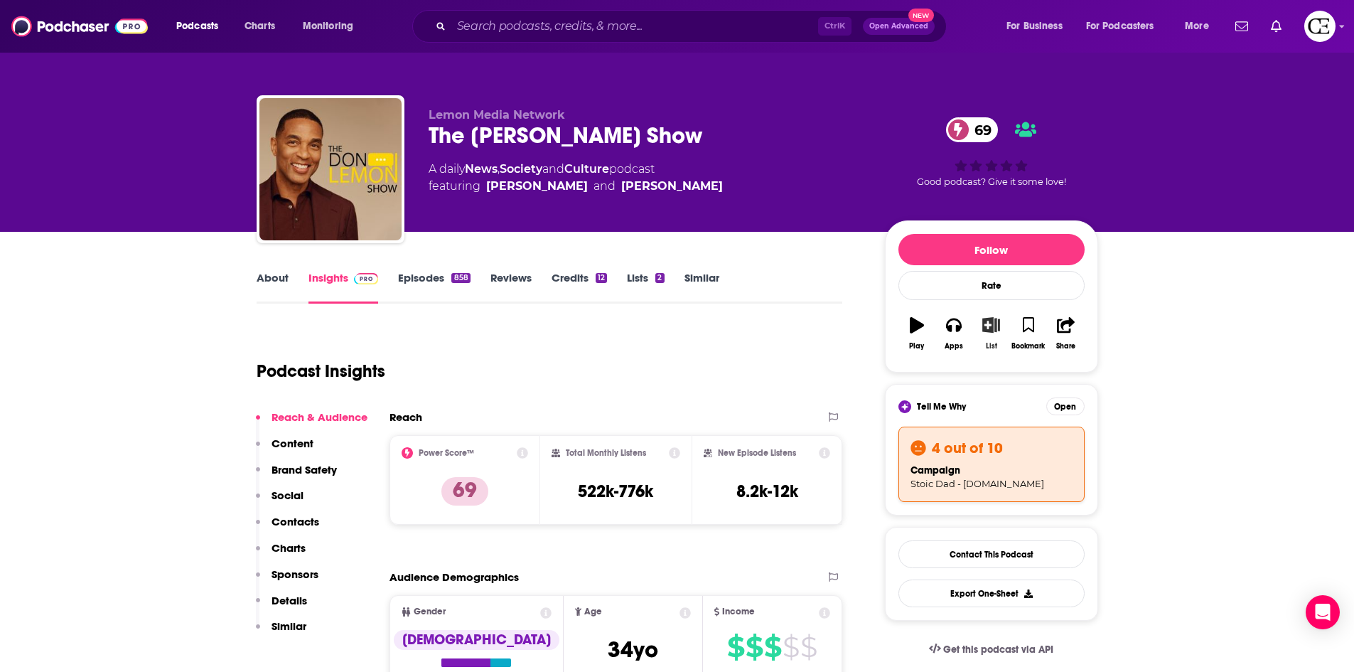
click at [983, 328] on icon "button" at bounding box center [991, 325] width 18 height 16
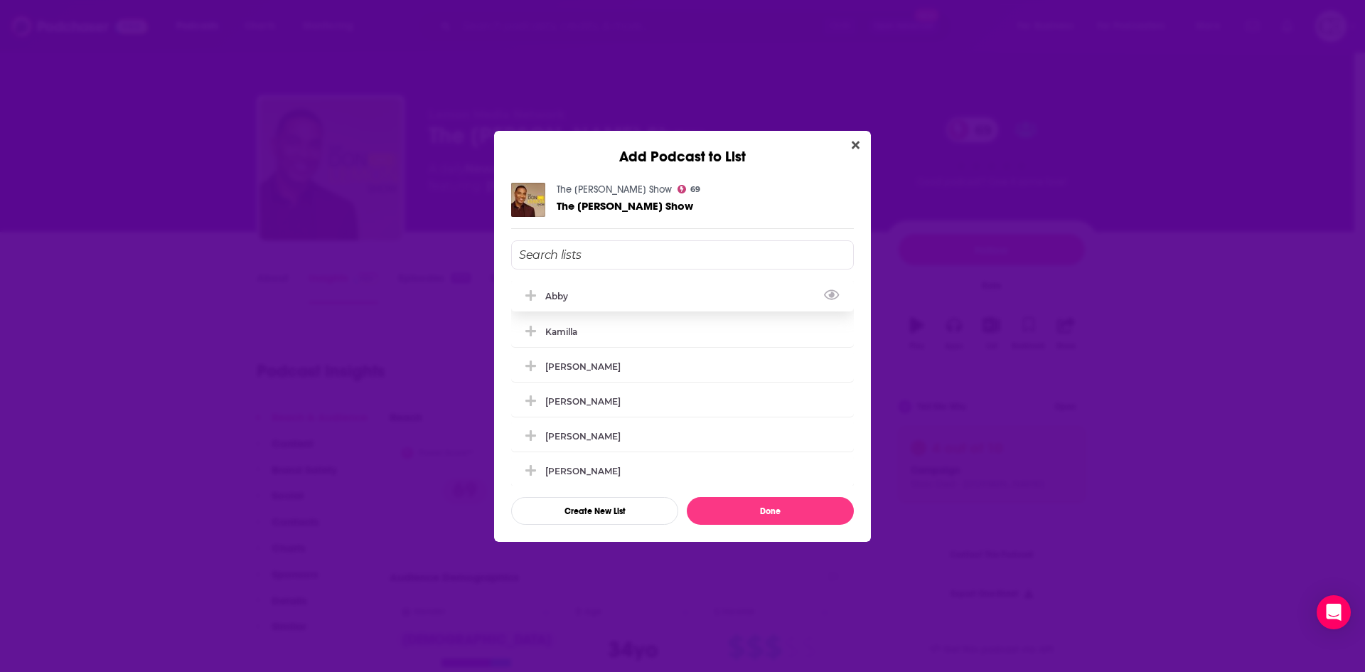
click at [531, 295] on icon "Add Podcast To List" at bounding box center [530, 295] width 11 height 11
click at [748, 505] on button "Done" at bounding box center [770, 511] width 167 height 28
